Goal: Task Accomplishment & Management: Manage account settings

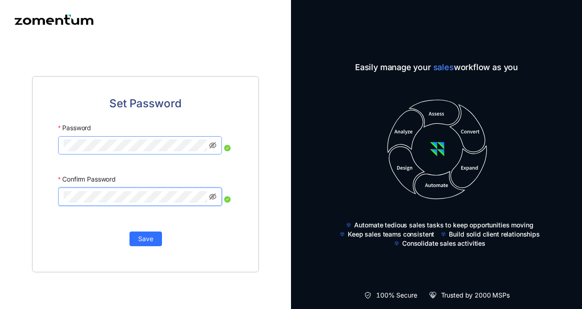
click button "Save" at bounding box center [146, 238] width 33 height 15
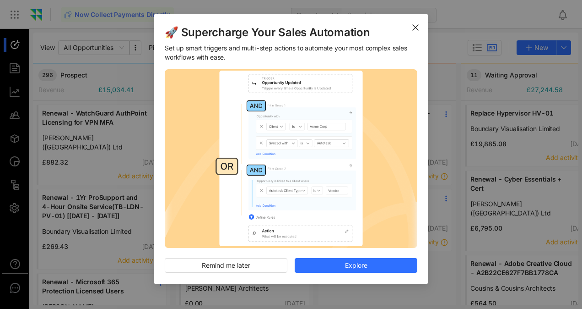
click at [414, 27] on icon "Close" at bounding box center [415, 27] width 7 height 7
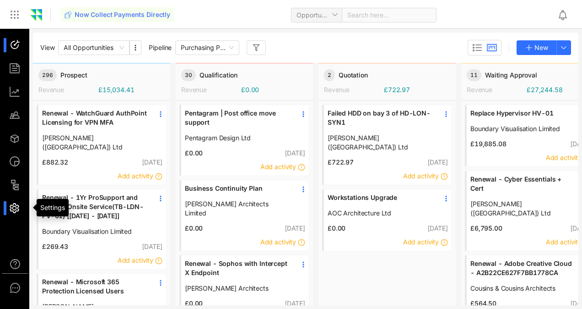
click at [13, 209] on div at bounding box center [19, 208] width 20 height 14
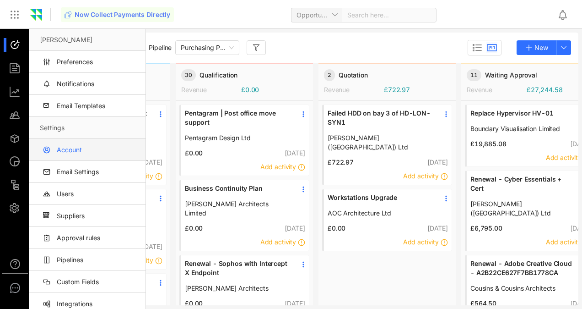
click at [69, 153] on link "Account" at bounding box center [89, 150] width 98 height 22
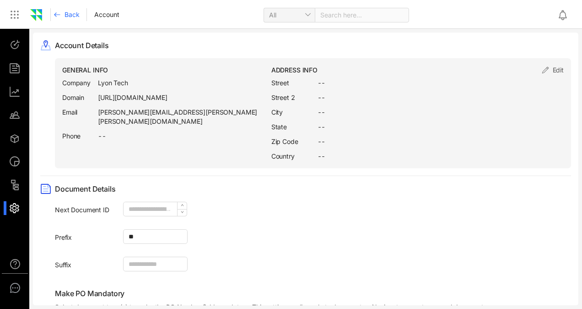
click at [196, 160] on div "GENERAL INFO Company Lyon Tech Domain [URL][DOMAIN_NAME] Email [PERSON_NAME][DO…" at bounding box center [166, 112] width 209 height 95
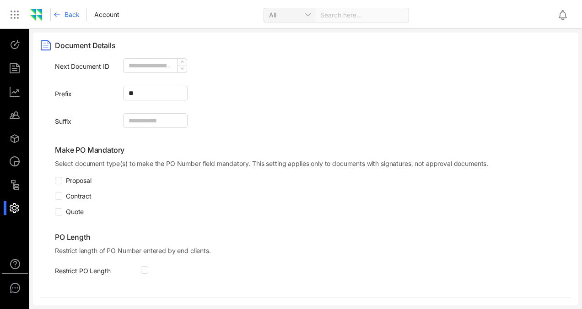
scroll to position [147, 0]
